Goal: Task Accomplishment & Management: Complete application form

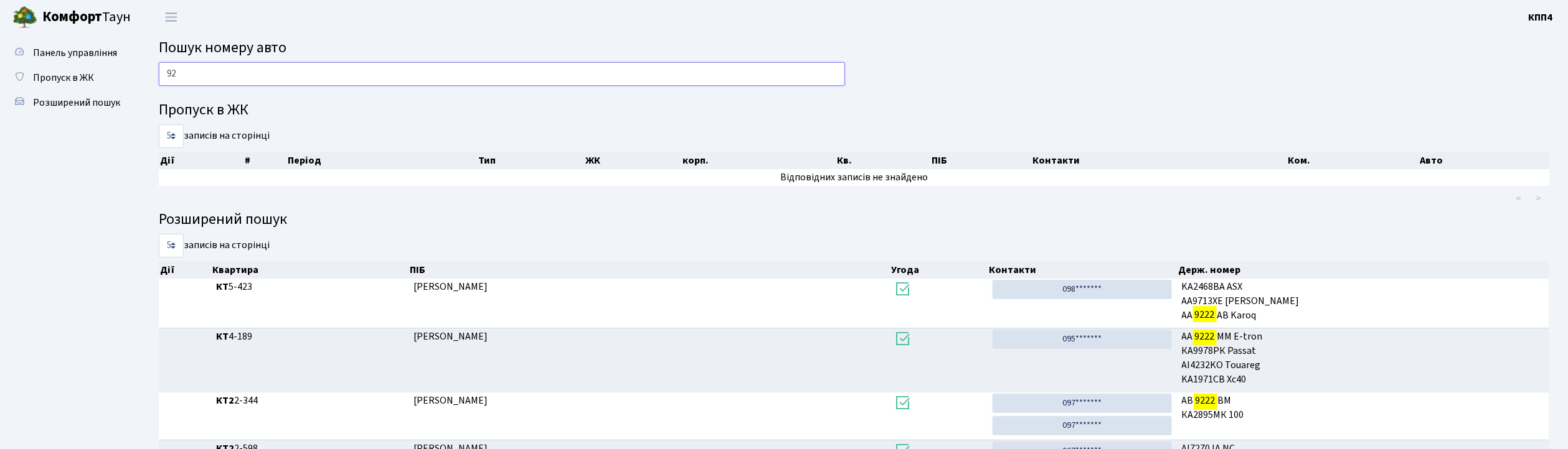
type input "9"
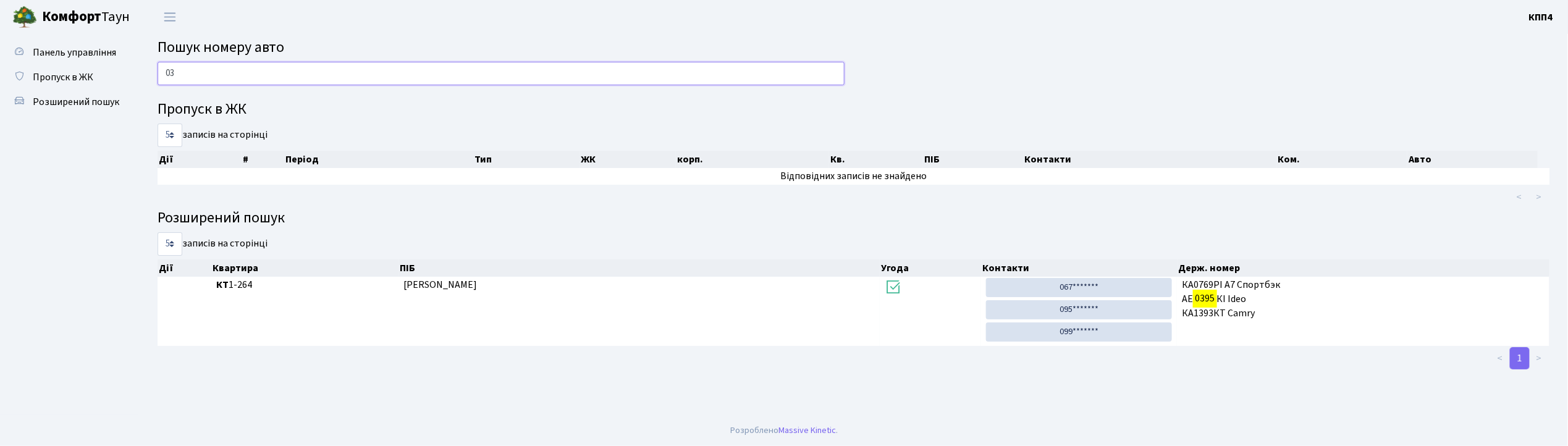
type input "0"
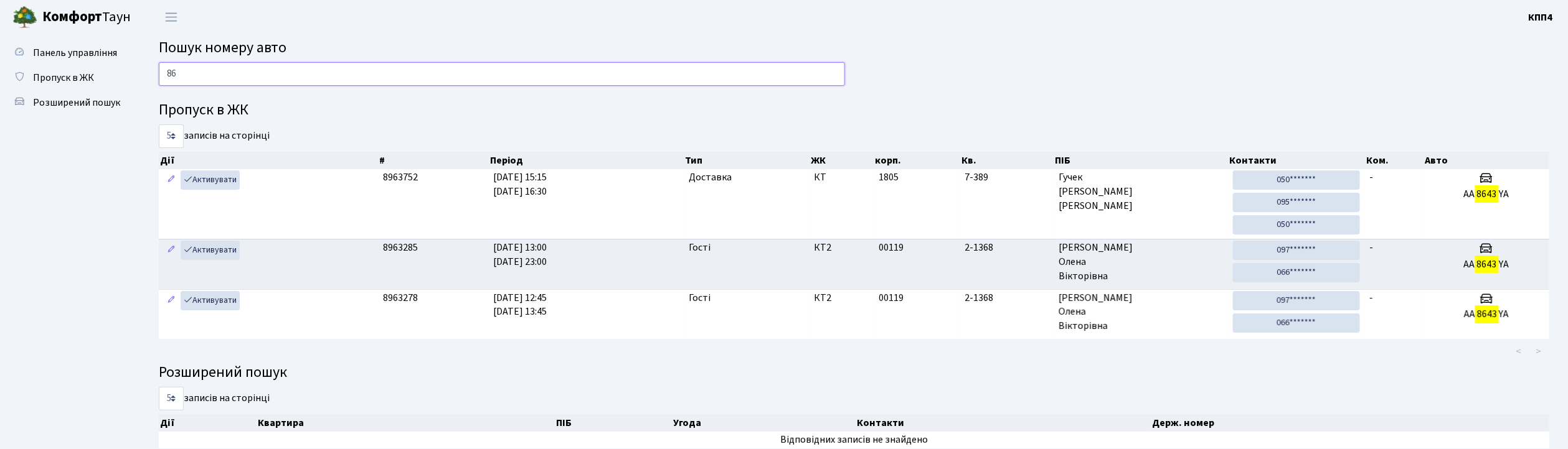
type input "8"
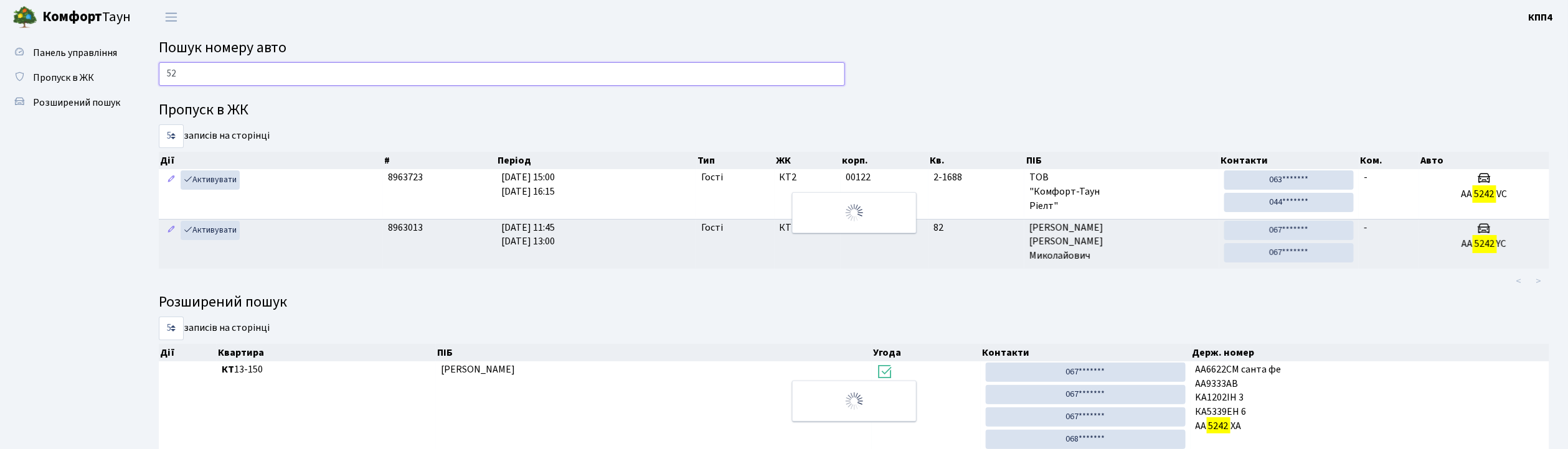
type input "5"
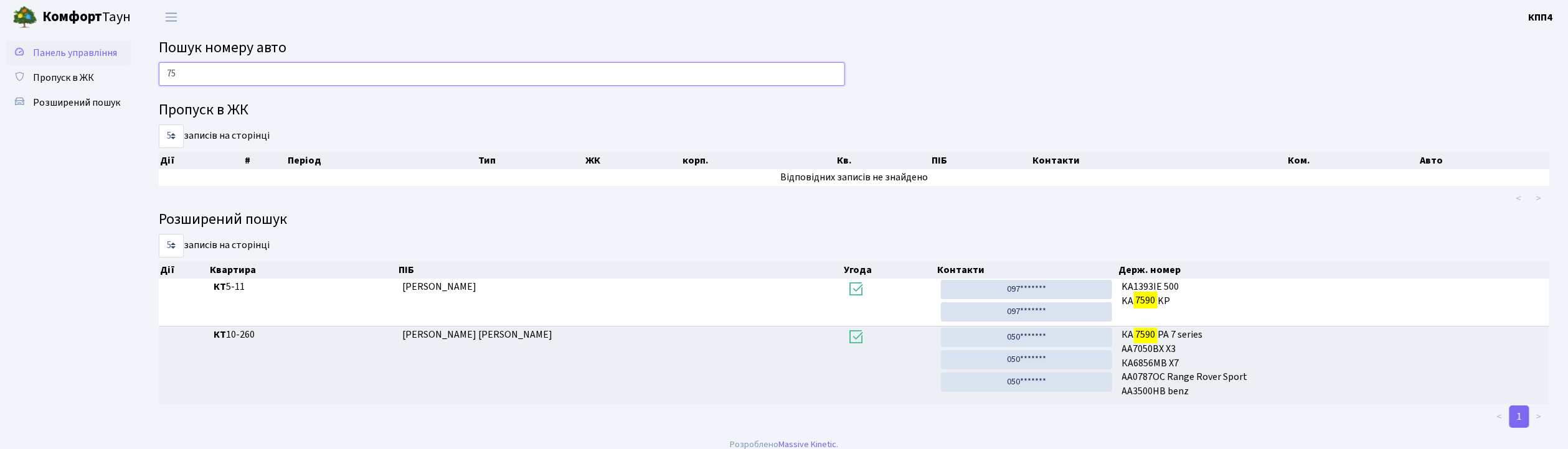
type input "7"
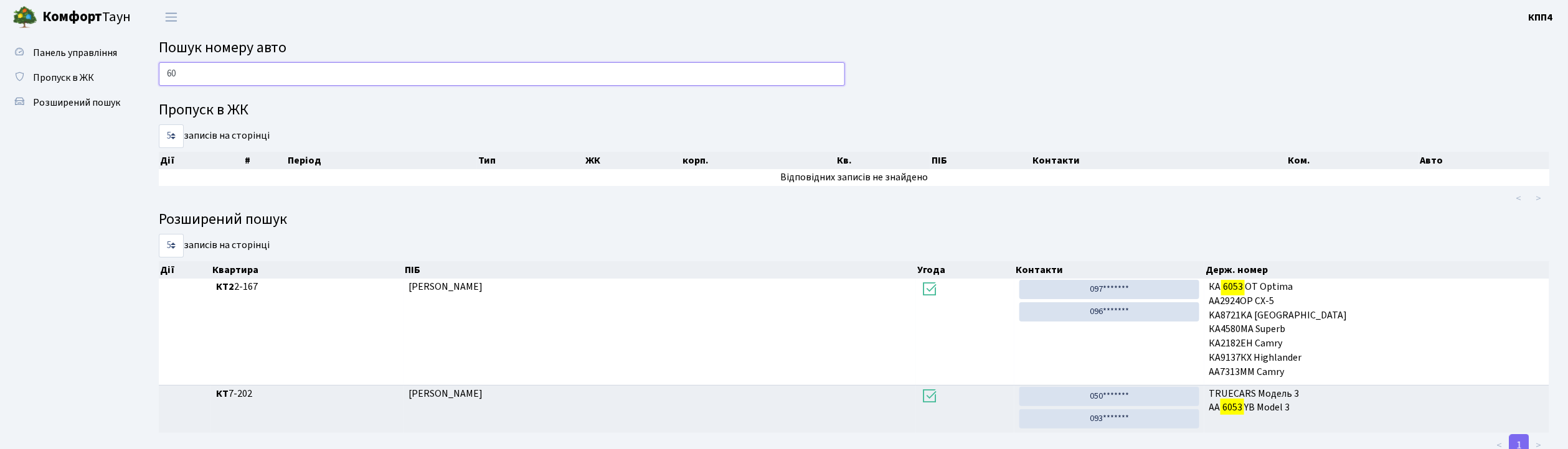
type input "6"
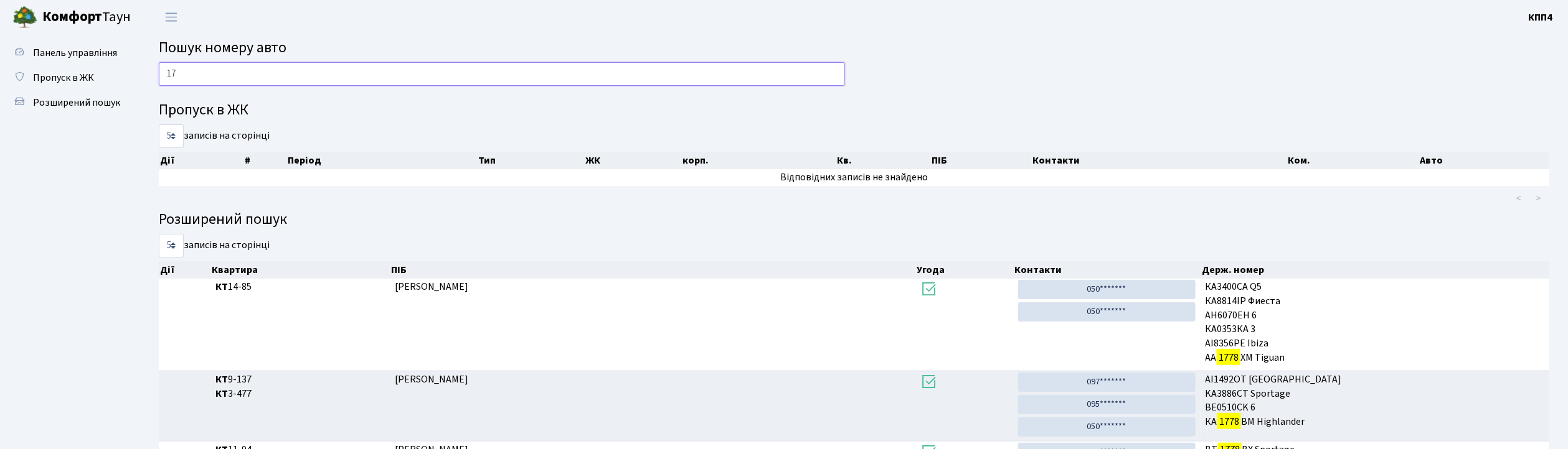
type input "1"
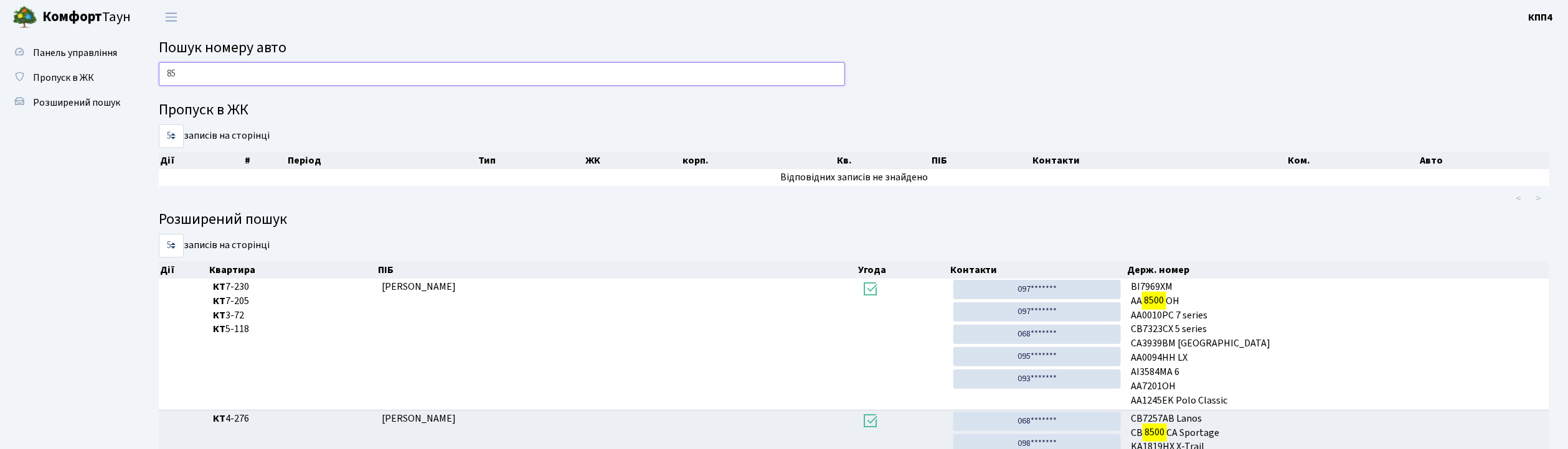
type input "8"
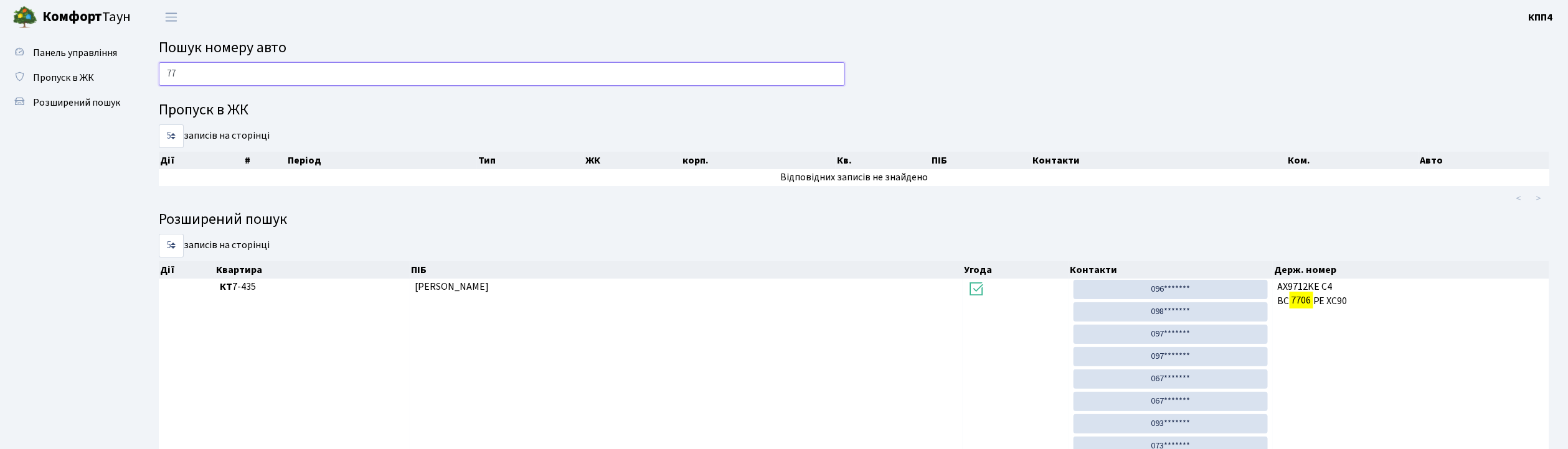
type input "7"
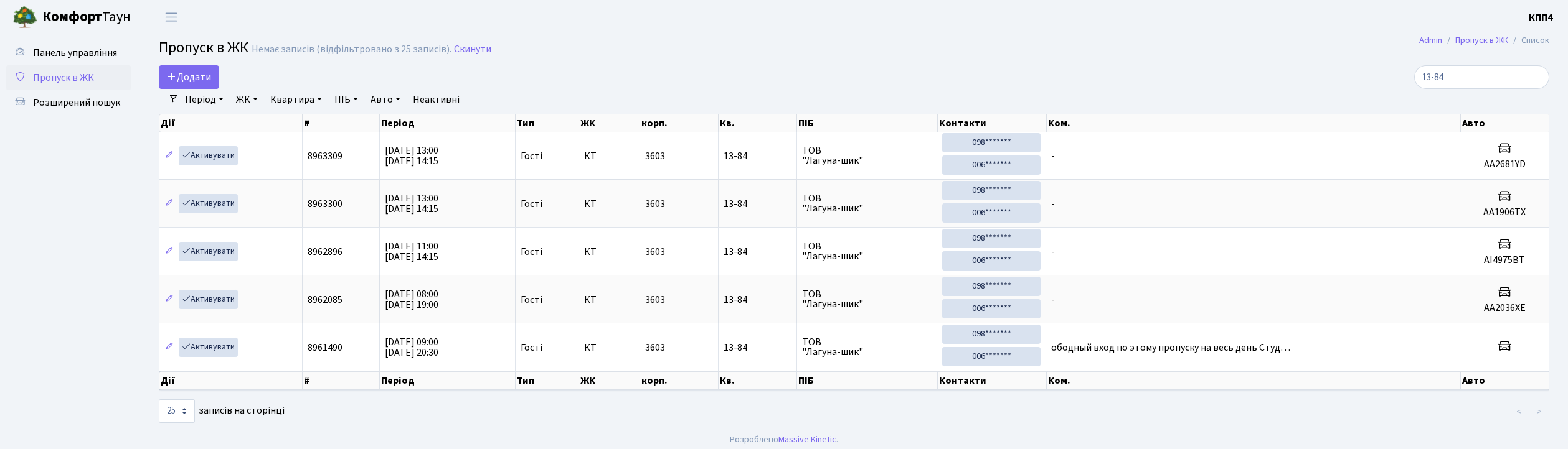
select select "25"
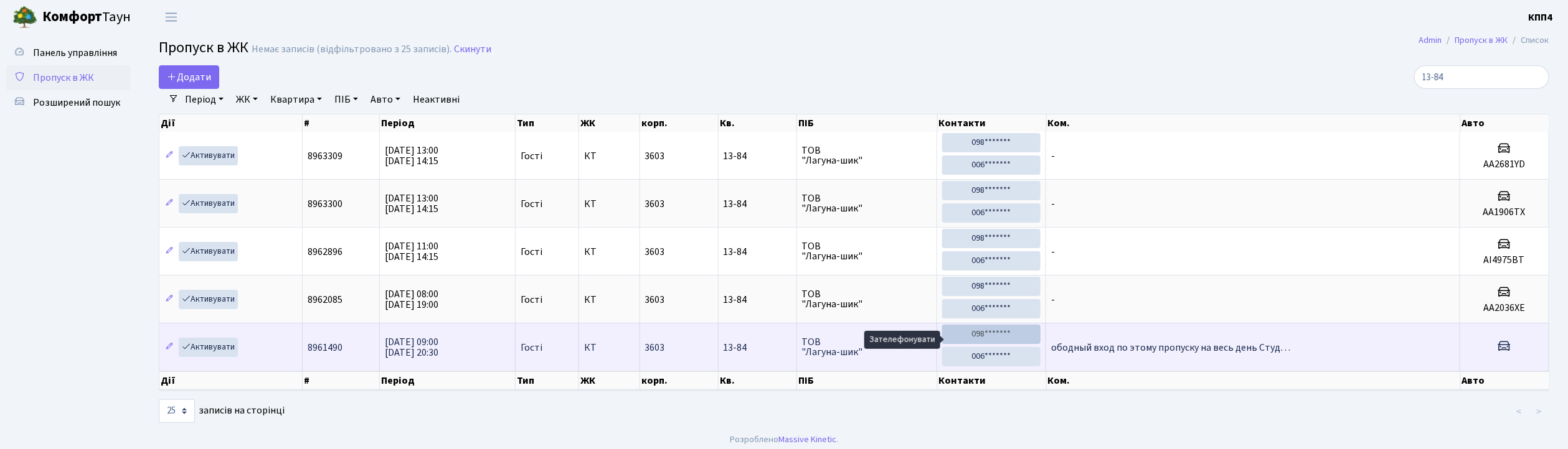
scroll to position [13, 0]
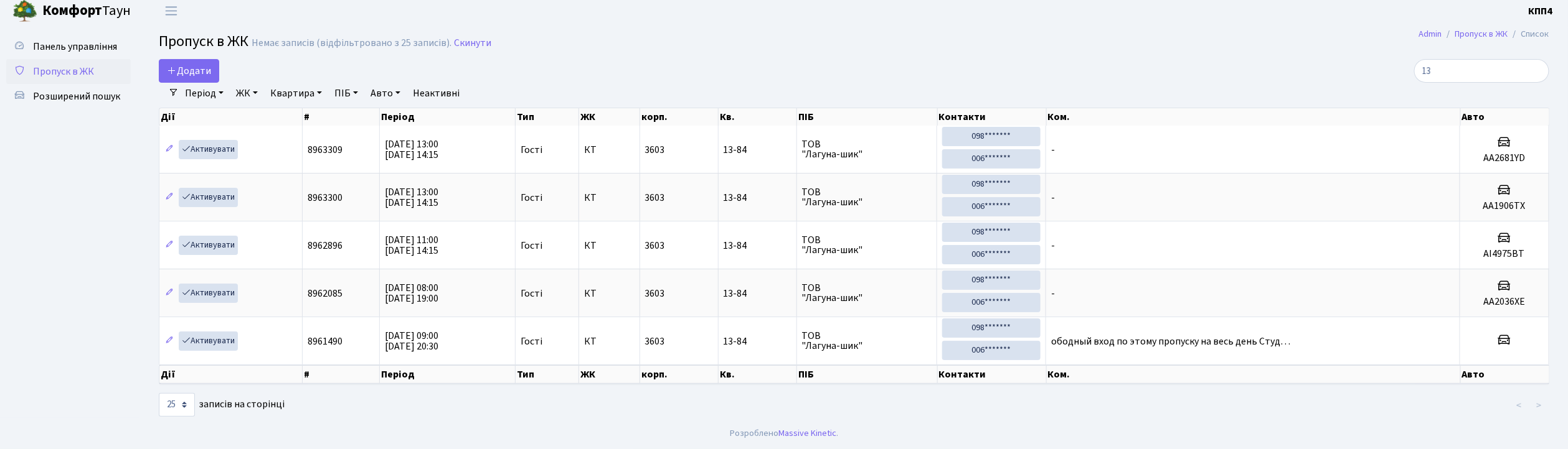
type input "1"
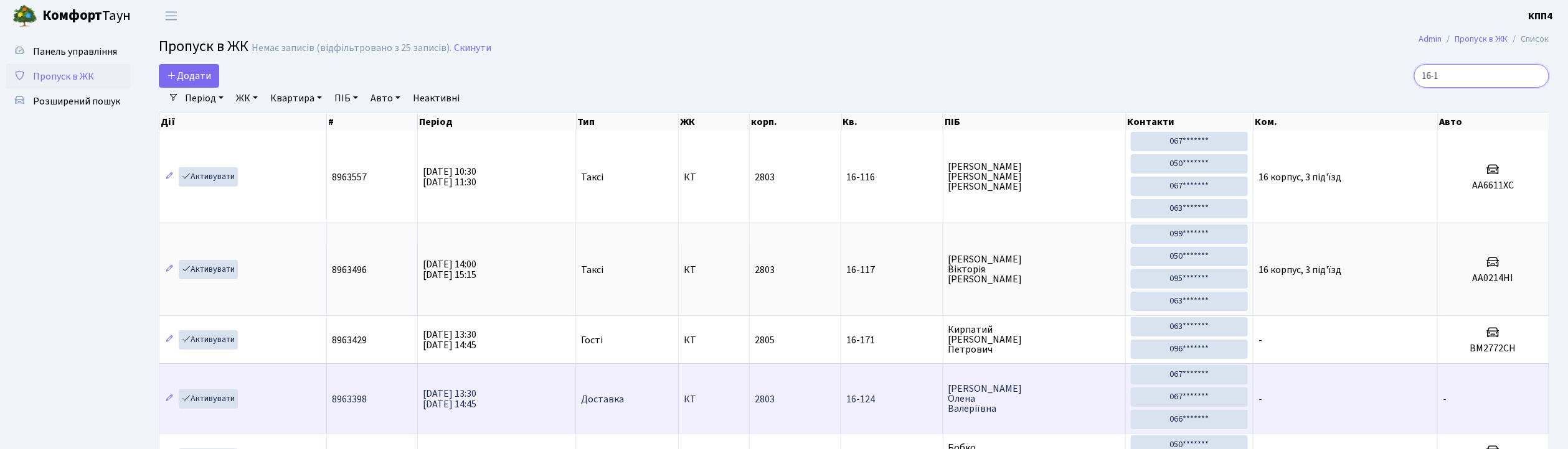
scroll to position [0, 0]
type input "1"
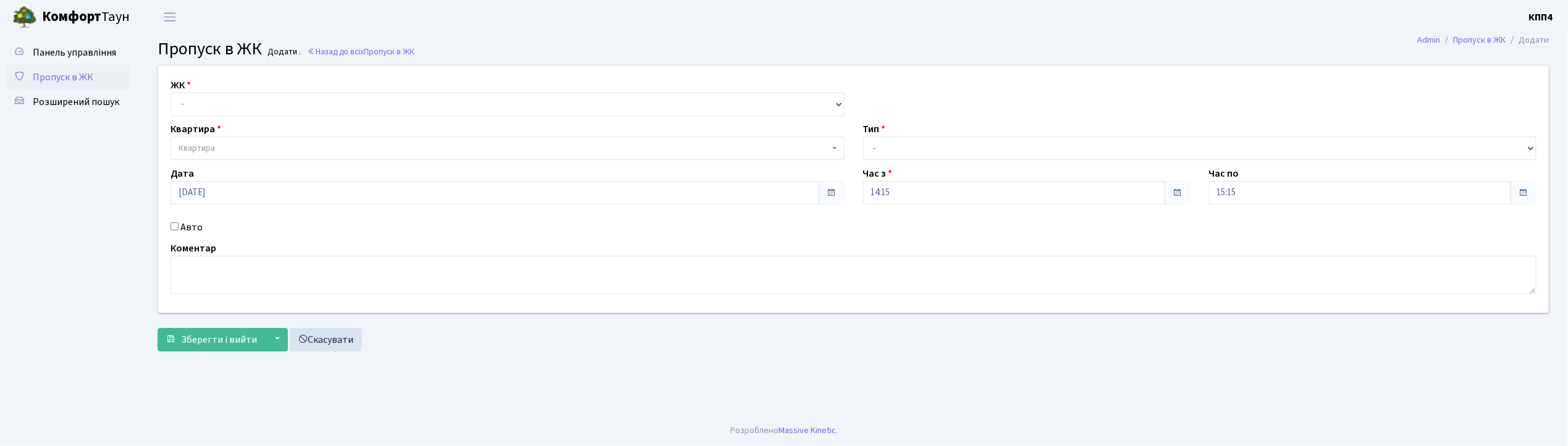
click at [176, 228] on input "Авто" at bounding box center [174, 227] width 8 height 8
checkbox input "true"
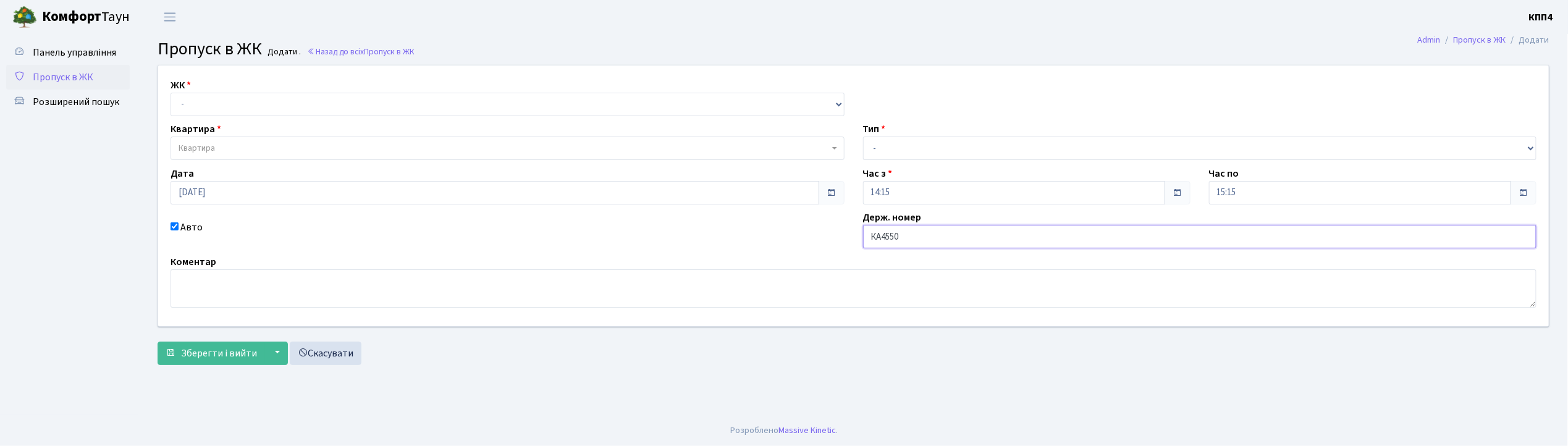
type input "КА4550ІС"
click at [255, 102] on select "- КТ, вул. Регенераторна, 4 КТ2, просп. Соборності, 17 КТ3, вул. Березнева, 16 …" at bounding box center [507, 104] width 674 height 23
select select "271"
click at [170, 93] on select "- КТ, вул. Регенераторна, 4 КТ2, просп. Соборності, 17 КТ3, вул. Березнева, 16 …" at bounding box center [507, 104] width 674 height 23
select select
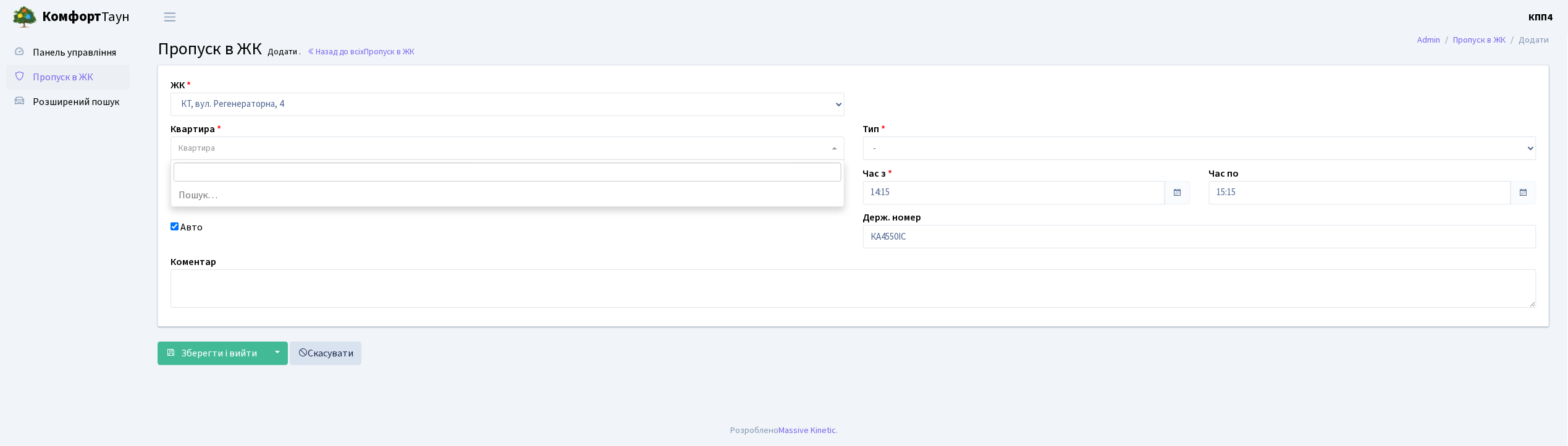
click at [263, 142] on span "Квартира" at bounding box center [503, 148] width 650 height 12
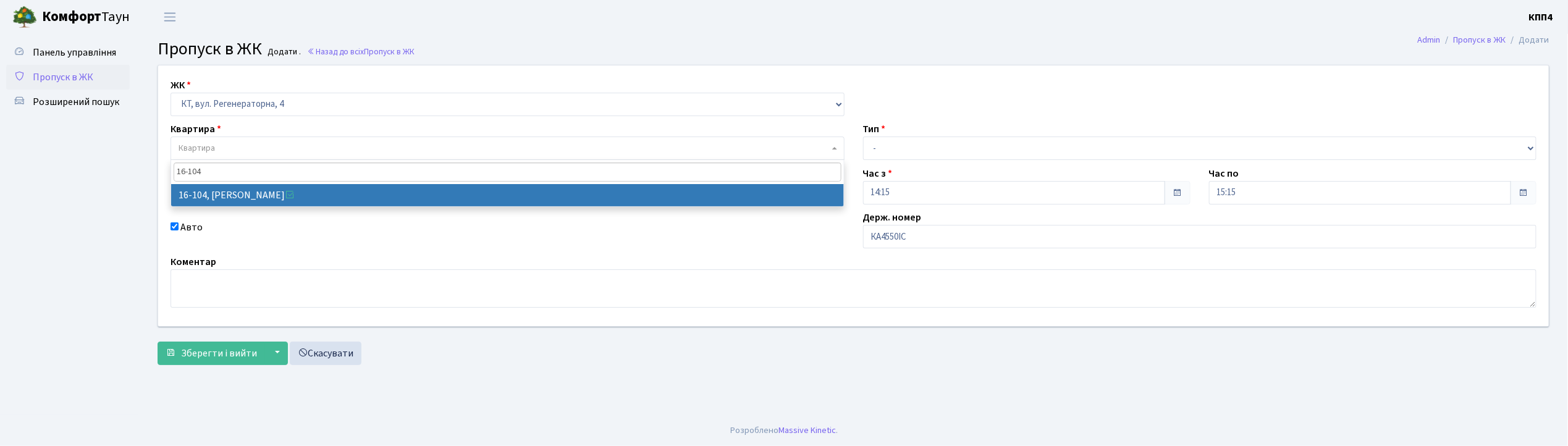
type input "16-104"
select select "8665"
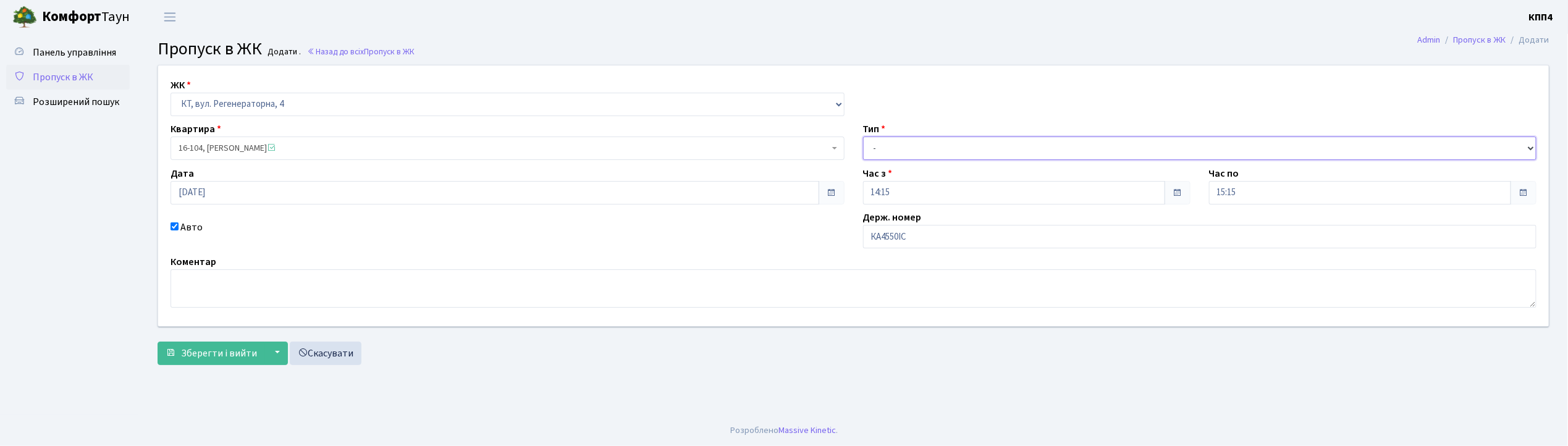
click at [887, 148] on select "- Доставка Таксі Гості Сервіс" at bounding box center [1200, 148] width 674 height 23
select select "2"
click at [863, 136] on select "- Доставка Таксі Гості Сервіс" at bounding box center [1200, 148] width 674 height 23
click at [231, 358] on span "Зберегти і вийти" at bounding box center [219, 354] width 76 height 13
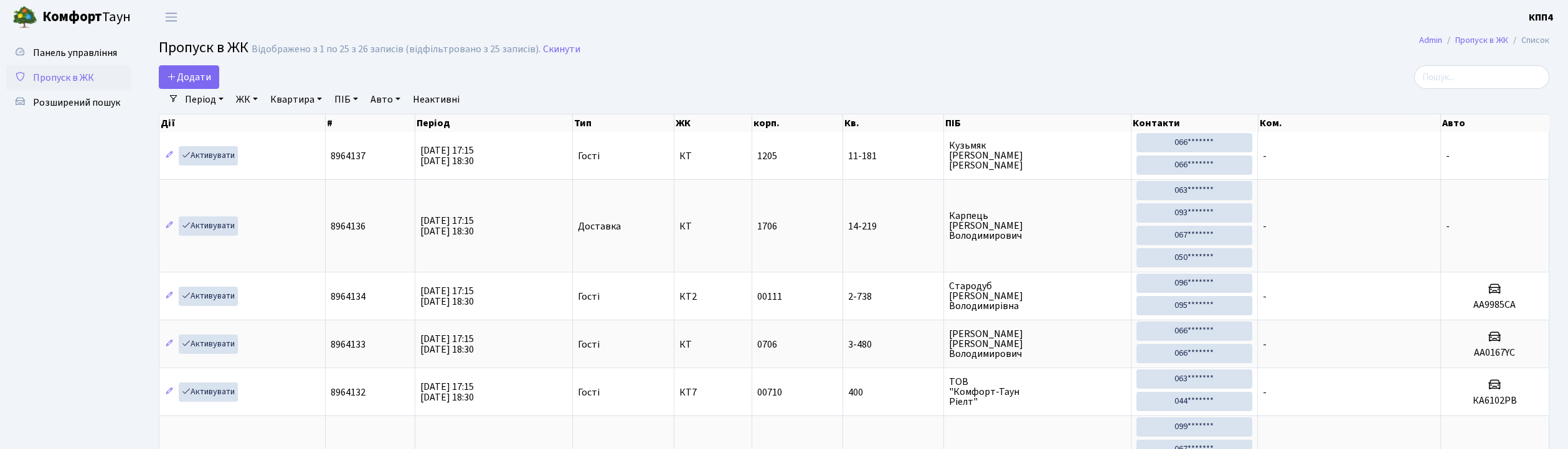
select select "25"
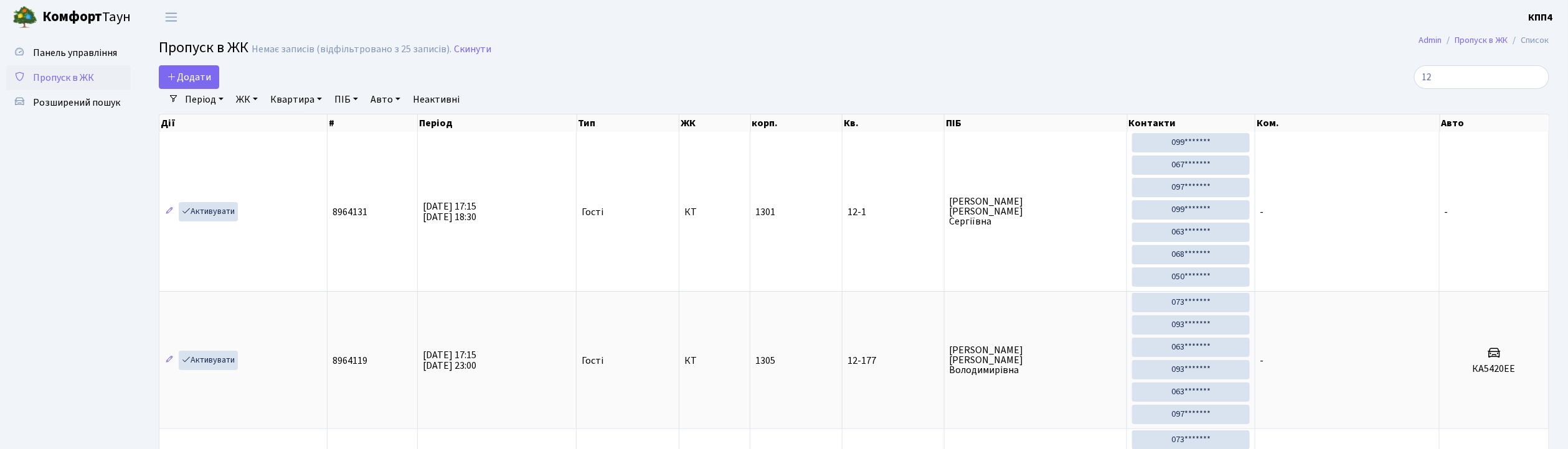
type input "1"
